Goal: Use online tool/utility: Utilize a website feature to perform a specific function

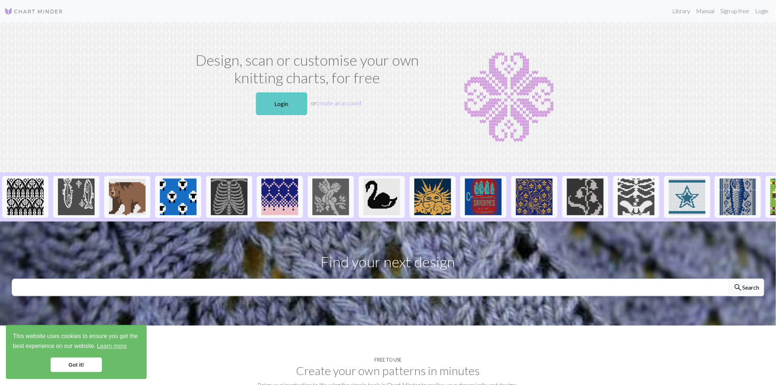
click at [274, 107] on link "Login" at bounding box center [281, 103] width 51 height 23
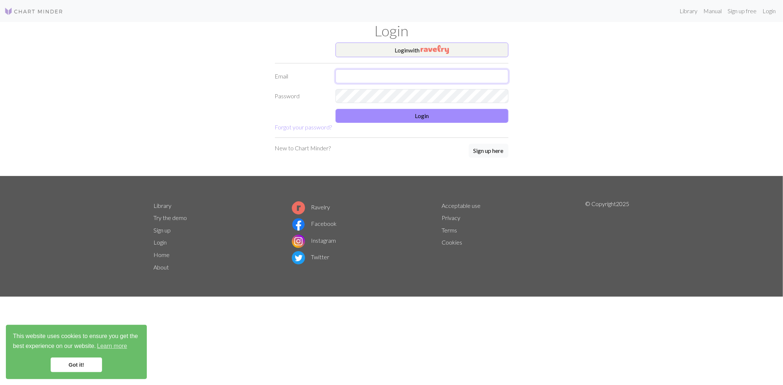
type input "[EMAIL_ADDRESS][DOMAIN_NAME]"
click at [423, 117] on button "Login" at bounding box center [421, 116] width 173 height 14
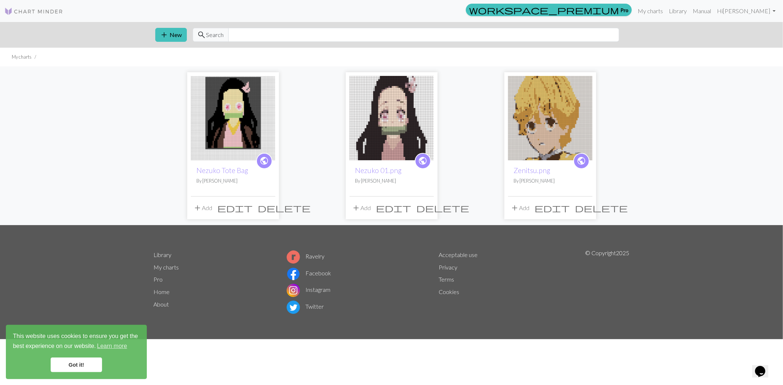
click at [220, 108] on img at bounding box center [233, 118] width 84 height 84
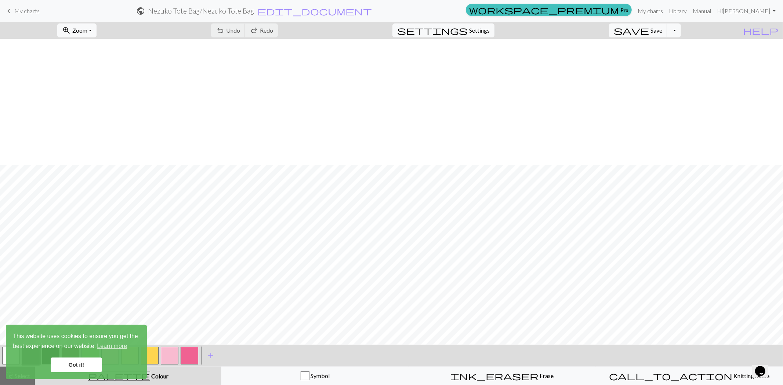
scroll to position [394, 0]
click at [662, 28] on span "Save" at bounding box center [656, 30] width 12 height 7
click at [69, 362] on link "Got it!" at bounding box center [76, 365] width 51 height 15
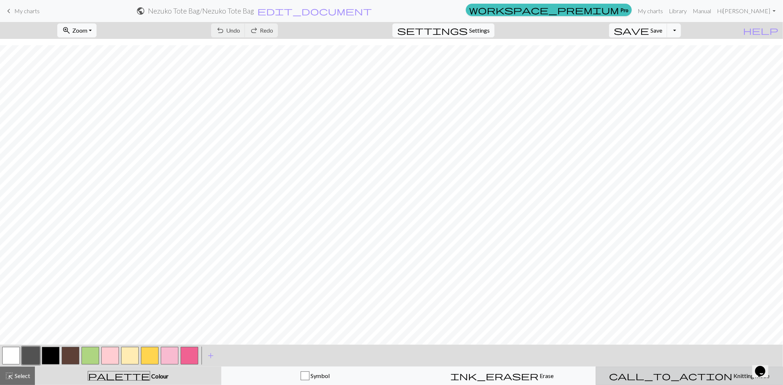
click at [732, 373] on span "Knitting mode" at bounding box center [750, 375] width 37 height 7
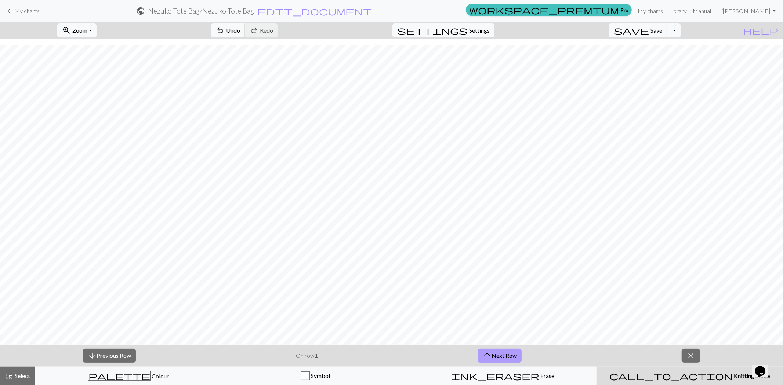
click at [518, 355] on button "arrow_upward Next Row" at bounding box center [500, 356] width 44 height 14
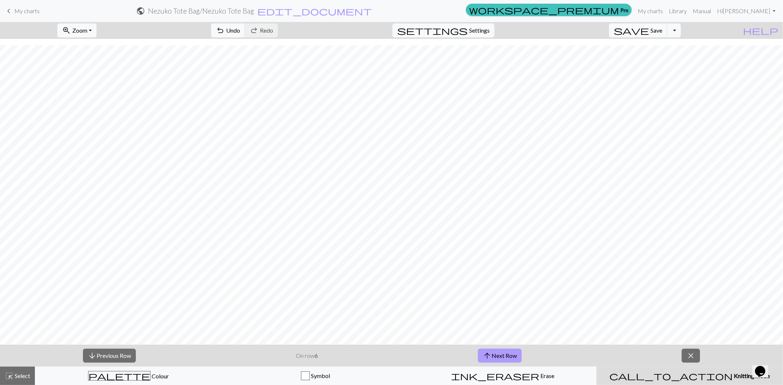
click at [518, 355] on button "arrow_upward Next Row" at bounding box center [500, 356] width 44 height 14
click at [518, 355] on button "arrow_upward Next Row" at bounding box center [501, 356] width 44 height 14
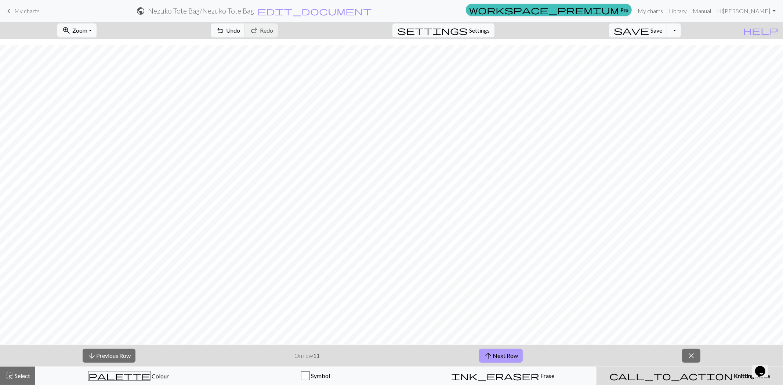
click at [518, 355] on button "arrow_upward Next Row" at bounding box center [501, 356] width 44 height 14
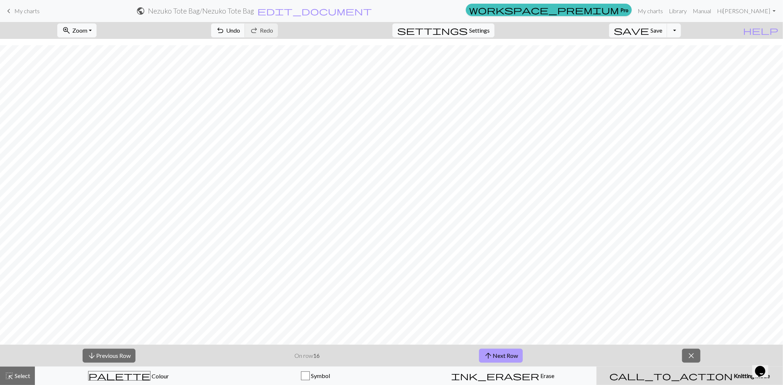
click at [518, 355] on button "arrow_upward Next Row" at bounding box center [501, 356] width 44 height 14
